Goal: Task Accomplishment & Management: Use online tool/utility

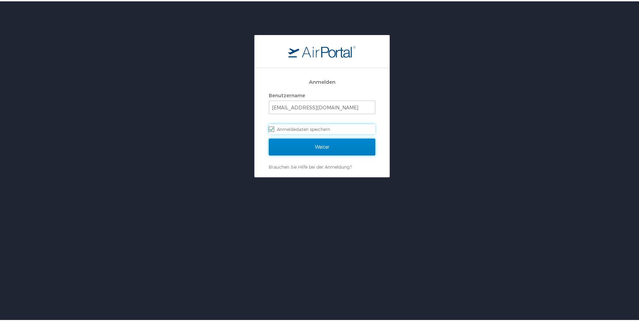
click at [304, 147] on input "Weiter" at bounding box center [322, 145] width 106 height 17
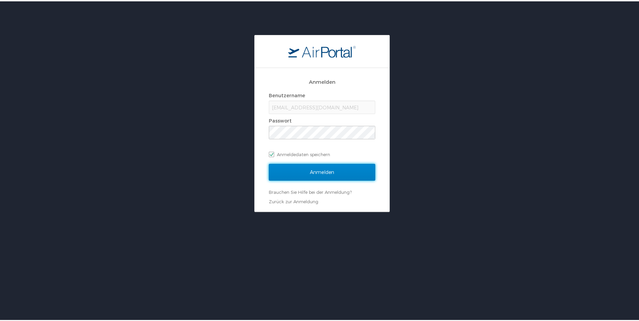
click at [328, 173] on input "Anmelden" at bounding box center [322, 171] width 106 height 17
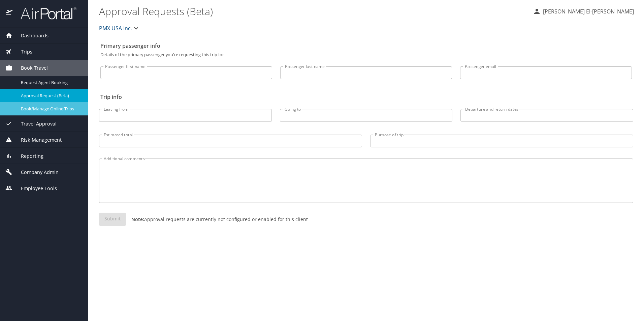
click at [43, 107] on span "Book/Manage Online Trips" at bounding box center [50, 109] width 59 height 6
